Goal: Information Seeking & Learning: Find specific fact

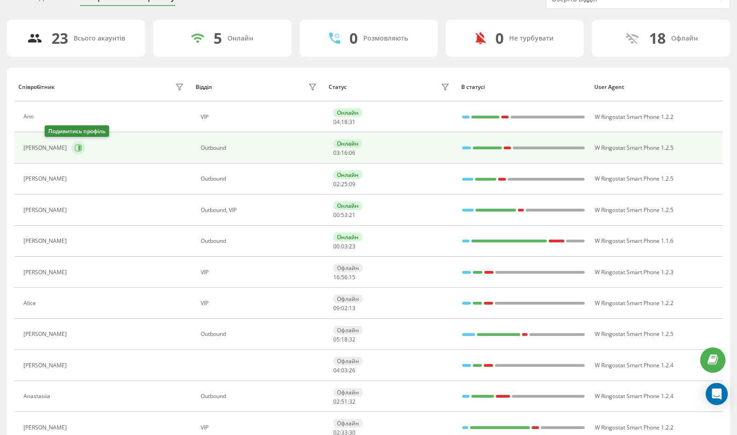
click at [78, 148] on icon at bounding box center [79, 148] width 2 height 5
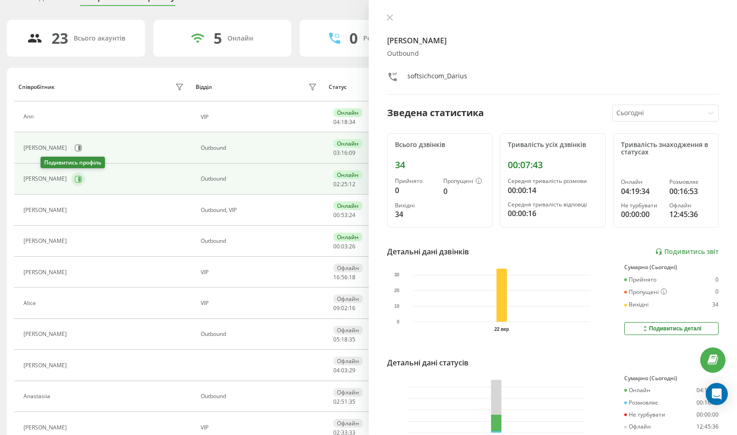
click at [71, 174] on button at bounding box center [78, 179] width 14 height 14
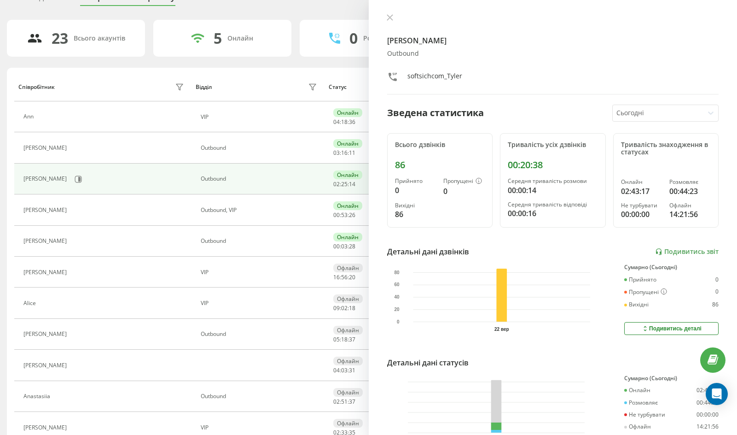
click at [390, 11] on div "Tyler Оutbound softsichcom_Tyler Зведена статистика Сьогодні Всього дзвінків 86…" at bounding box center [553, 217] width 369 height 435
click at [391, 18] on icon at bounding box center [390, 18] width 6 height 6
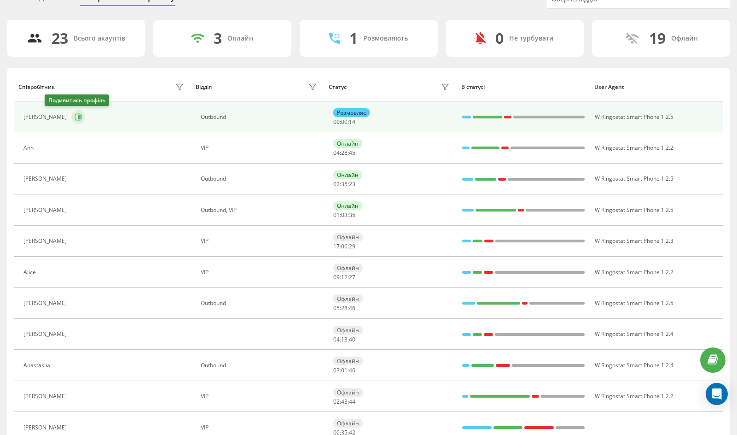
click at [75, 116] on icon at bounding box center [78, 116] width 7 height 7
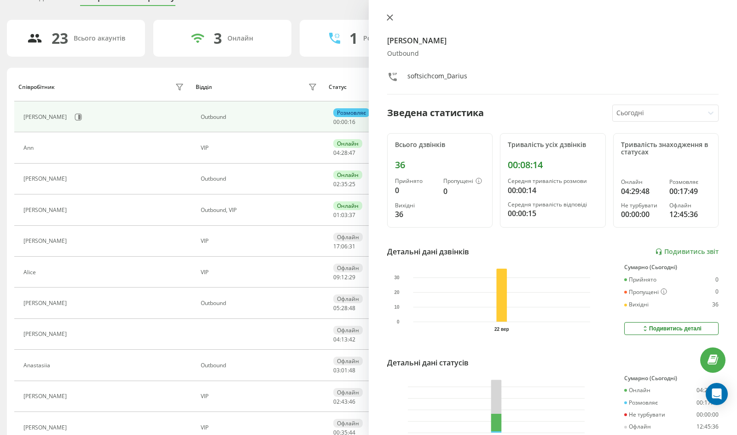
click at [384, 15] on button at bounding box center [390, 18] width 12 height 9
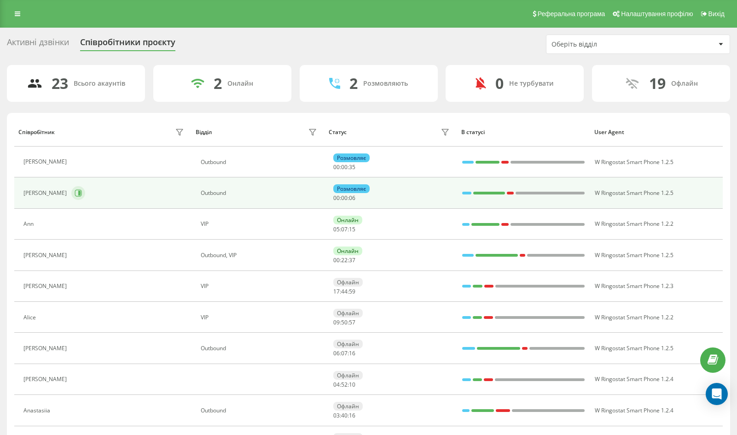
click at [71, 191] on button at bounding box center [78, 193] width 14 height 14
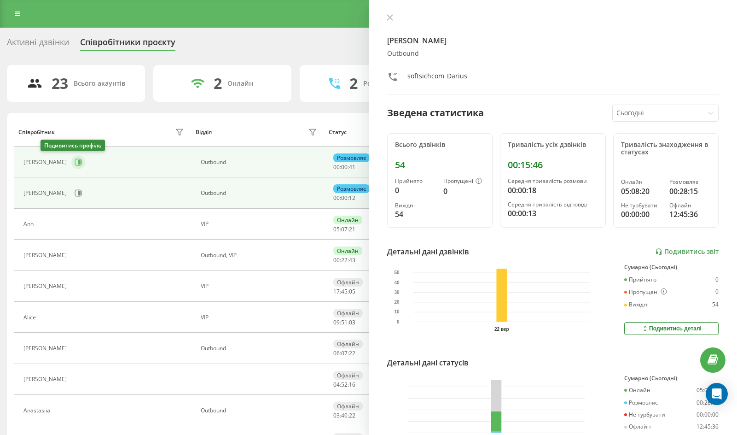
click at [75, 158] on icon at bounding box center [78, 161] width 7 height 7
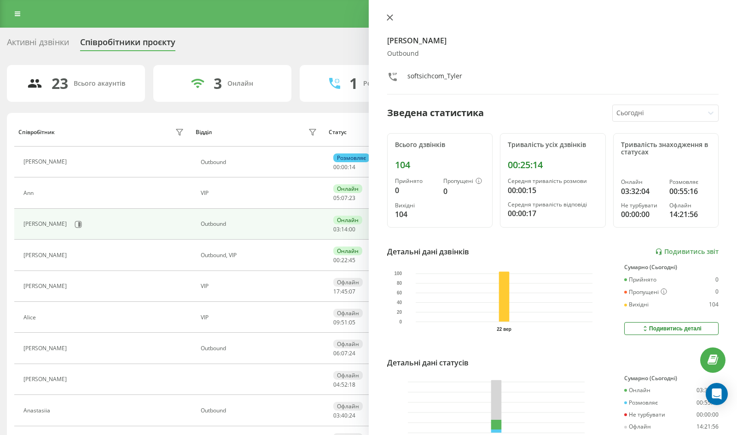
click at [392, 17] on icon at bounding box center [390, 17] width 6 height 6
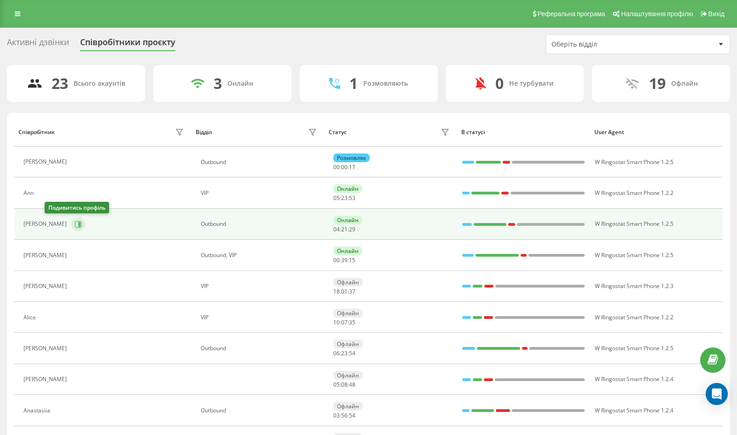
click at [75, 222] on icon at bounding box center [78, 224] width 7 height 7
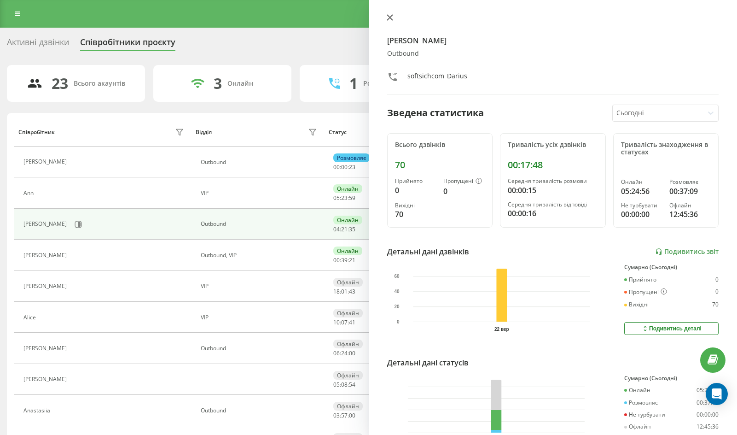
click at [388, 15] on icon at bounding box center [390, 17] width 6 height 6
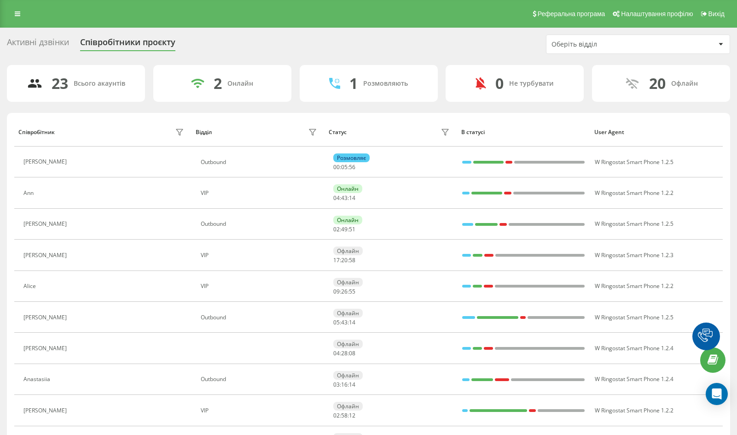
click at [19, 14] on icon at bounding box center [18, 14] width 6 height 6
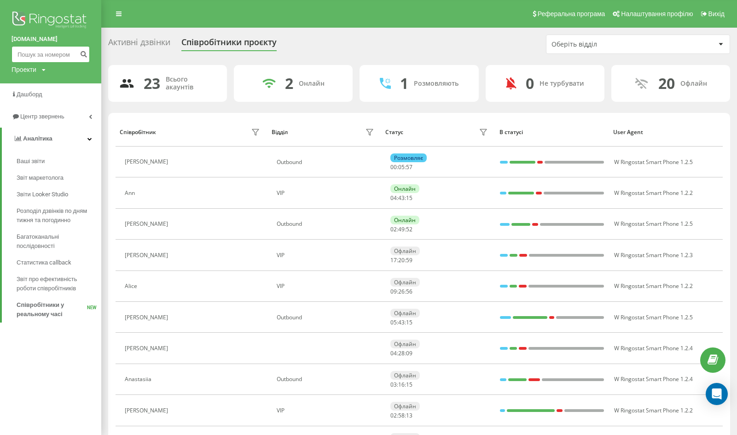
click at [58, 60] on input at bounding box center [51, 54] width 78 height 17
paste input "306944009899"
type input "306944009899"
click at [80, 56] on button "submit" at bounding box center [83, 54] width 12 height 17
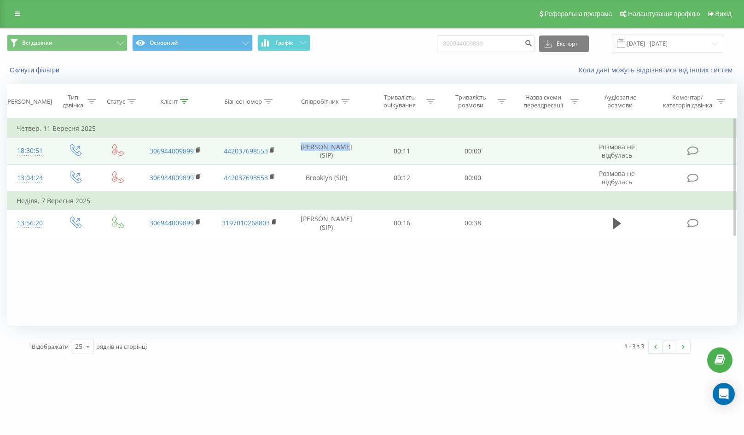
drag, startPoint x: 310, startPoint y: 149, endPoint x: 344, endPoint y: 152, distance: 33.3
click at [344, 152] on td "Darius (SIP)" at bounding box center [326, 151] width 80 height 27
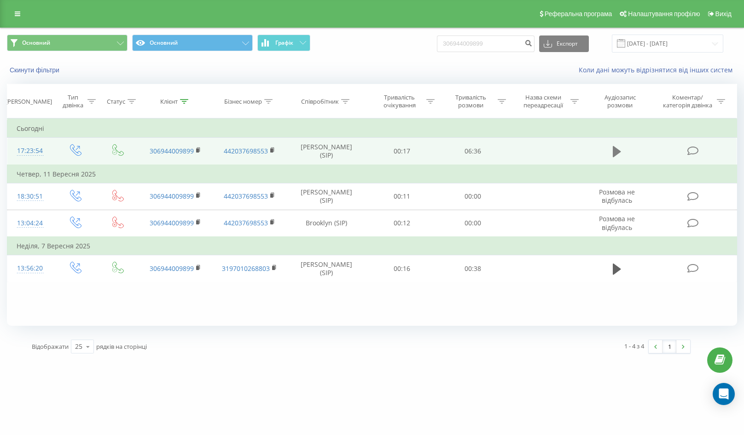
click at [619, 148] on icon at bounding box center [617, 151] width 8 height 13
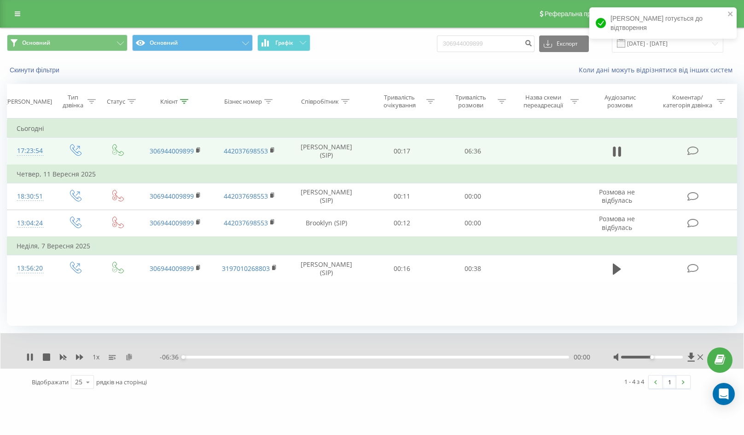
click at [128, 355] on icon at bounding box center [129, 356] width 8 height 6
click at [198, 356] on div "00:01" at bounding box center [376, 357] width 386 height 3
click at [219, 352] on div "1 x - 06:19 00:16 00:16" at bounding box center [371, 350] width 743 height 35
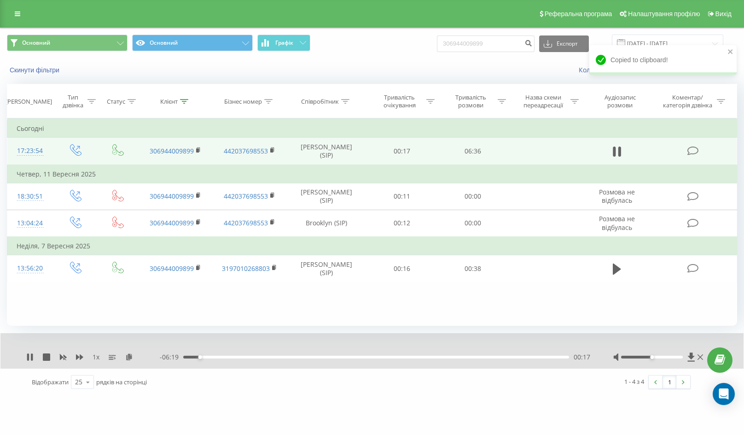
click at [211, 358] on div "00:17" at bounding box center [376, 357] width 386 height 3
click at [370, 356] on div "00:41" at bounding box center [376, 357] width 386 height 3
click at [386, 355] on div "- 03:21 03:14 03:14" at bounding box center [375, 356] width 431 height 9
click at [388, 357] on div "03:14" at bounding box center [376, 357] width 386 height 3
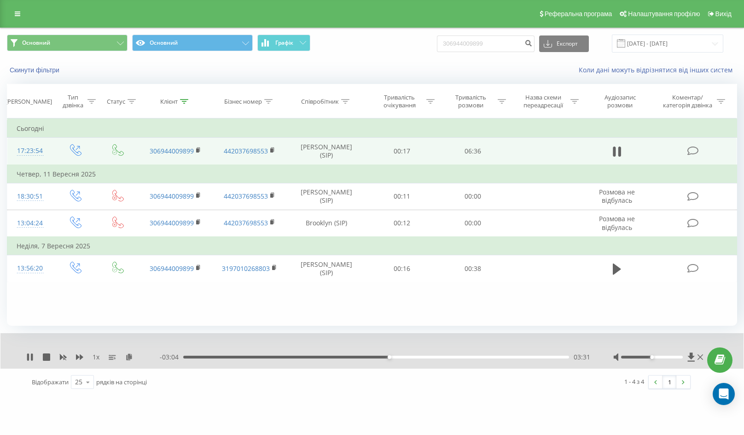
click at [412, 357] on div "03:31" at bounding box center [376, 357] width 386 height 3
click at [429, 357] on div "03:55" at bounding box center [376, 357] width 386 height 3
click at [444, 358] on div "04:13" at bounding box center [376, 357] width 386 height 3
click at [434, 356] on div "04:29" at bounding box center [376, 357] width 386 height 3
click at [438, 359] on div "- 02:18 04:18 04:18" at bounding box center [375, 356] width 431 height 9
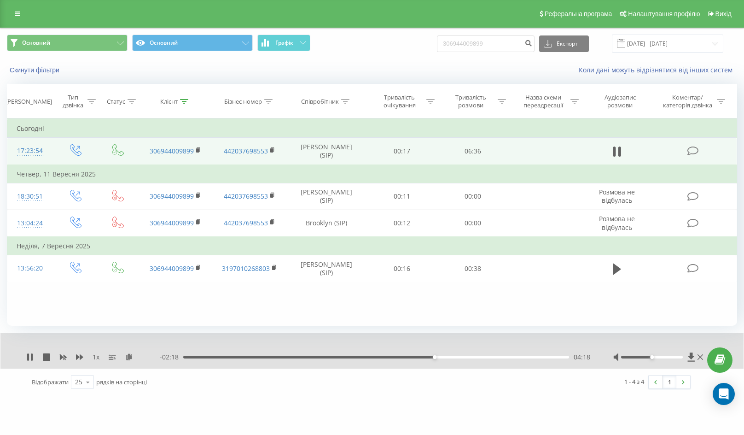
click at [438, 358] on div "04:18" at bounding box center [376, 357] width 386 height 3
click at [25, 360] on div "1 x - 02:08 04:27 04:27" at bounding box center [371, 350] width 743 height 35
click at [29, 359] on icon at bounding box center [28, 356] width 2 height 7
